Goal: Information Seeking & Learning: Learn about a topic

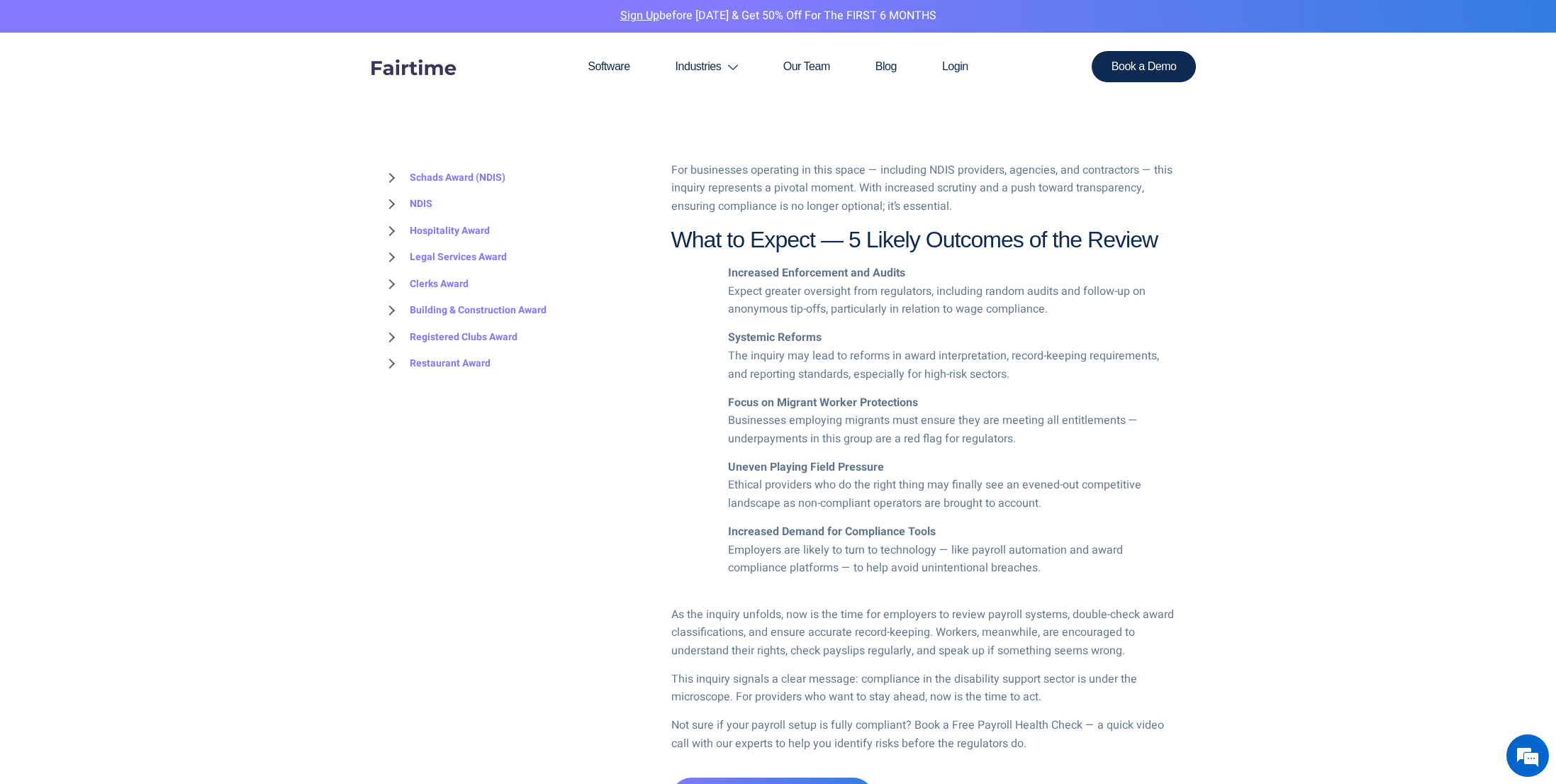
scroll to position [1056, 0]
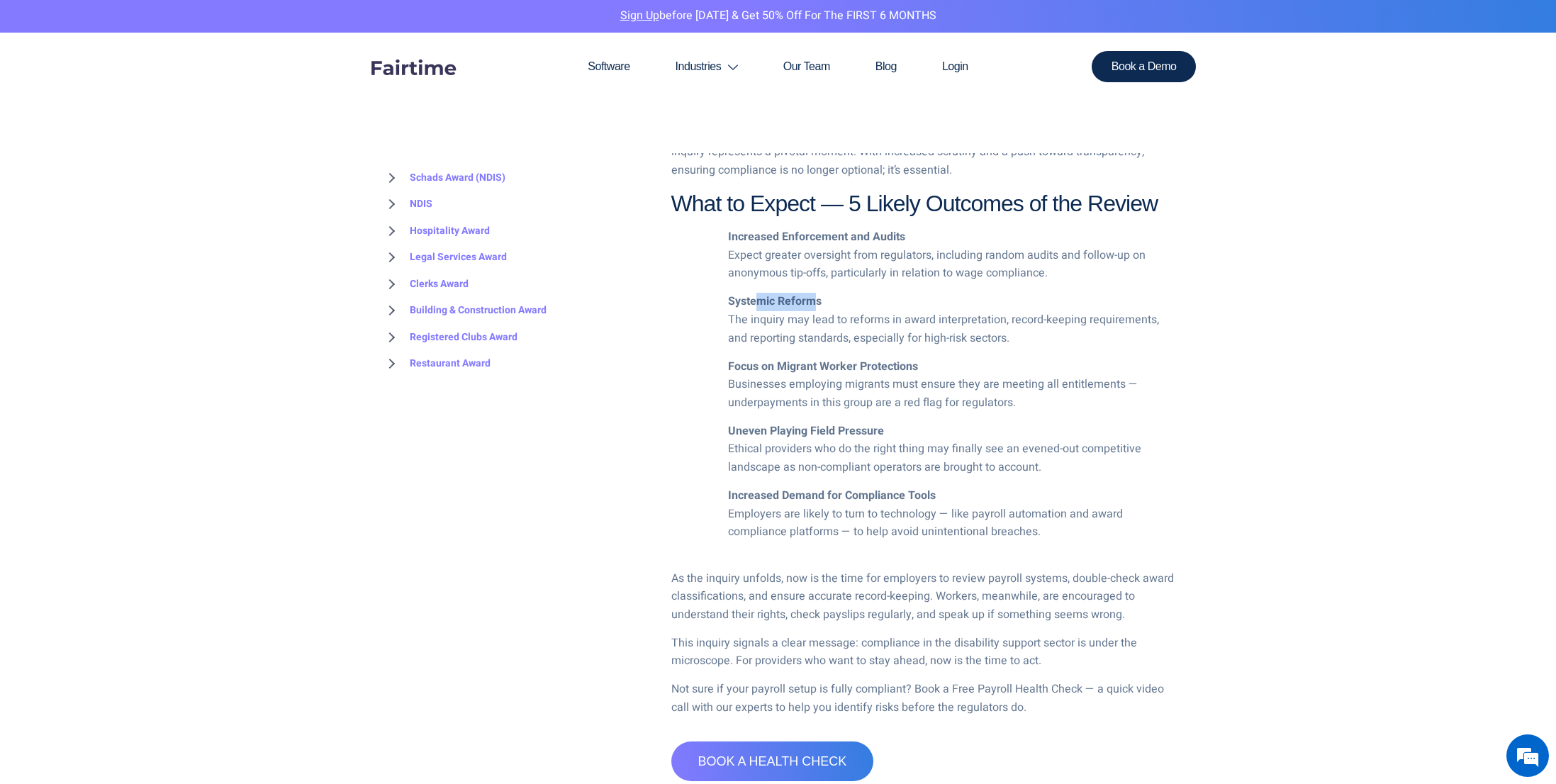
drag, startPoint x: 757, startPoint y: 302, endPoint x: 813, endPoint y: 303, distance: 56.0
click at [813, 303] on strong "Systemic Reforms" at bounding box center [774, 301] width 94 height 17
drag, startPoint x: 752, startPoint y: 372, endPoint x: 887, endPoint y: 365, distance: 135.2
click at [887, 365] on strong "Focus on Migrant Worker Protections" at bounding box center [822, 367] width 190 height 17
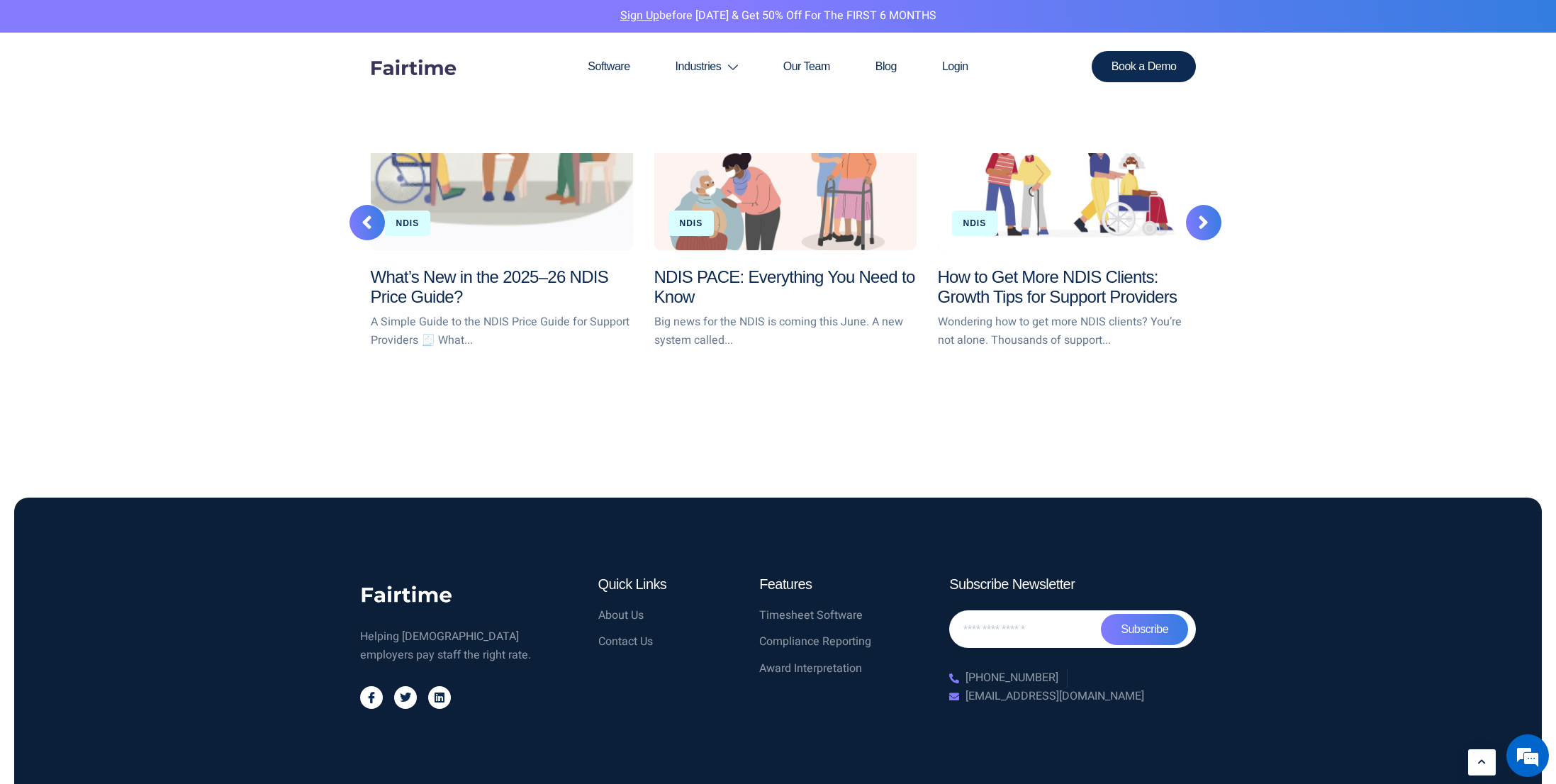
scroll to position [2044, 0]
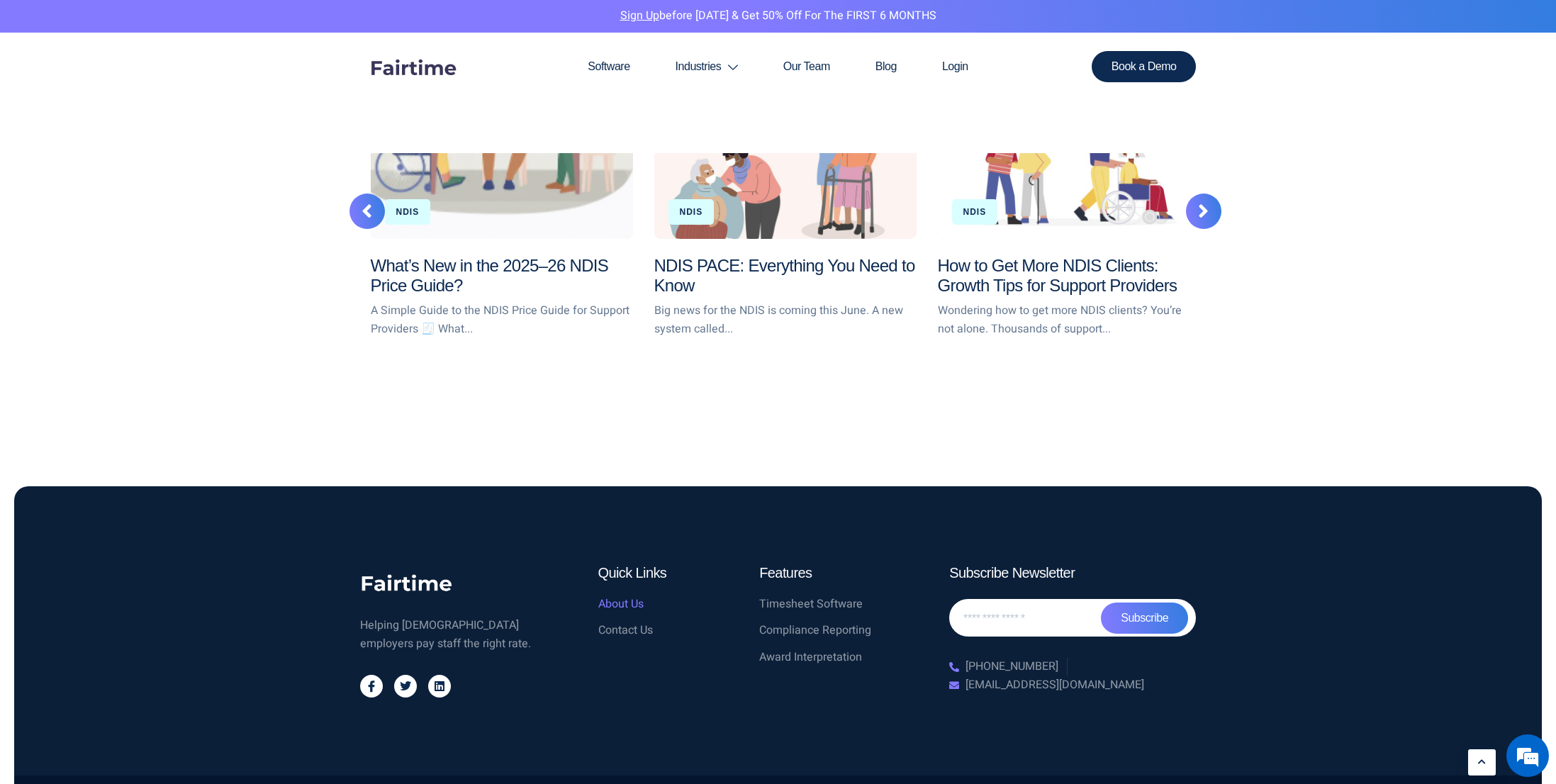
click at [614, 595] on span "About Us" at bounding box center [621, 604] width 46 height 19
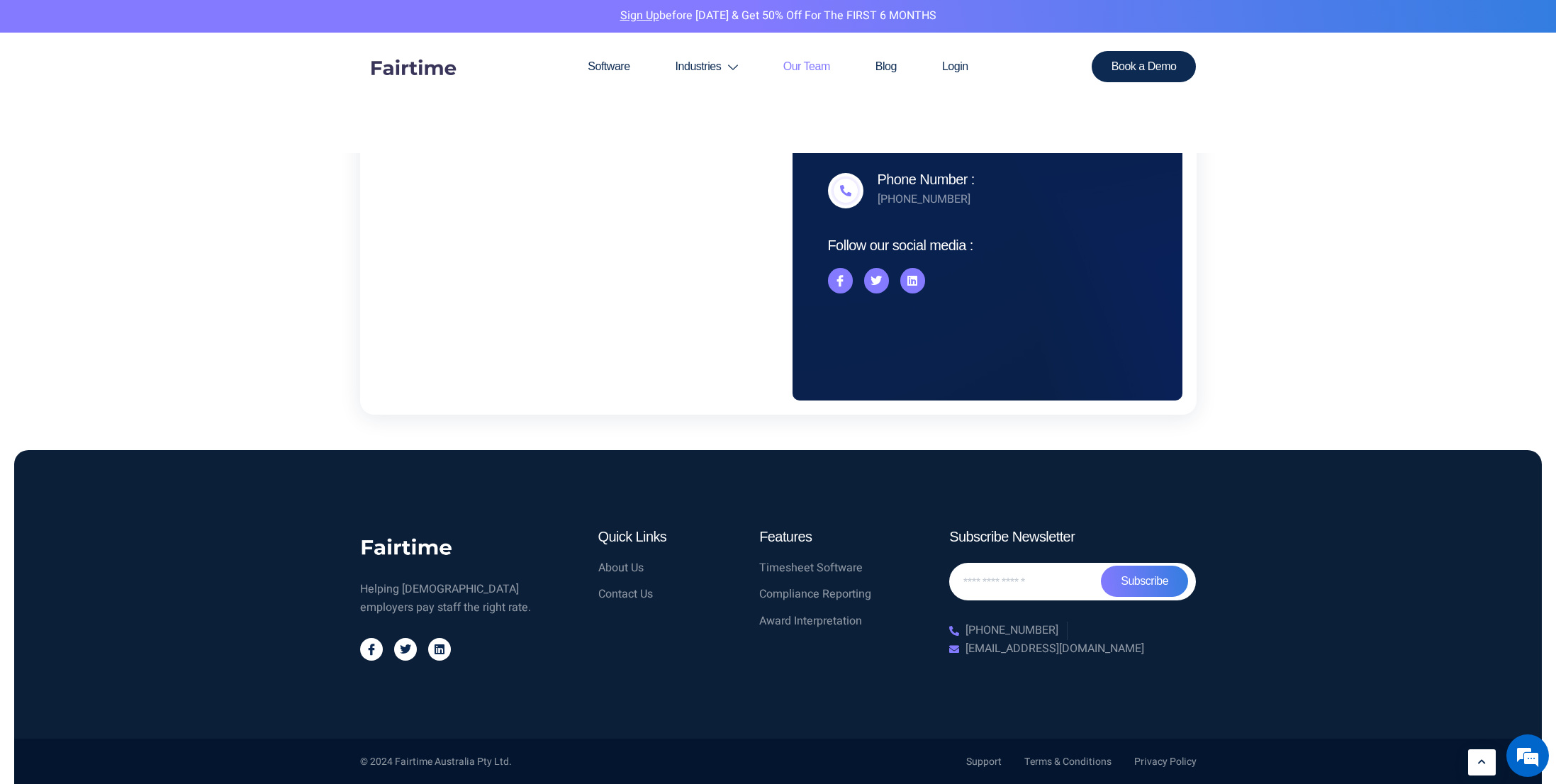
scroll to position [1337, 0]
